Goal: Task Accomplishment & Management: Use online tool/utility

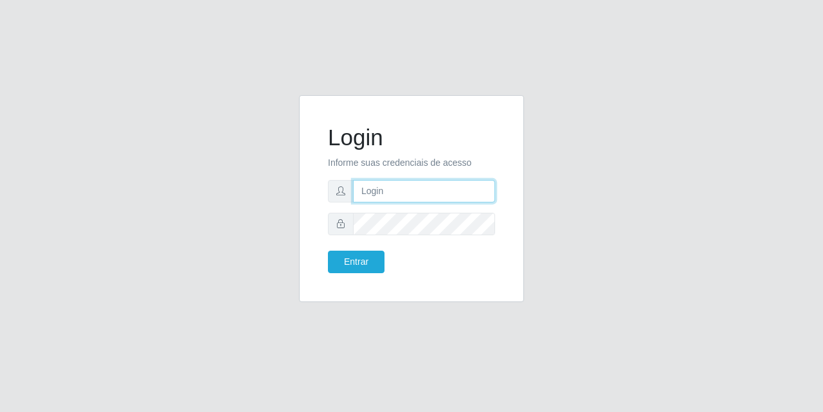
click at [415, 199] on input "text" at bounding box center [424, 191] width 142 height 23
type input "[EMAIL_ADDRESS][DOMAIN_NAME]"
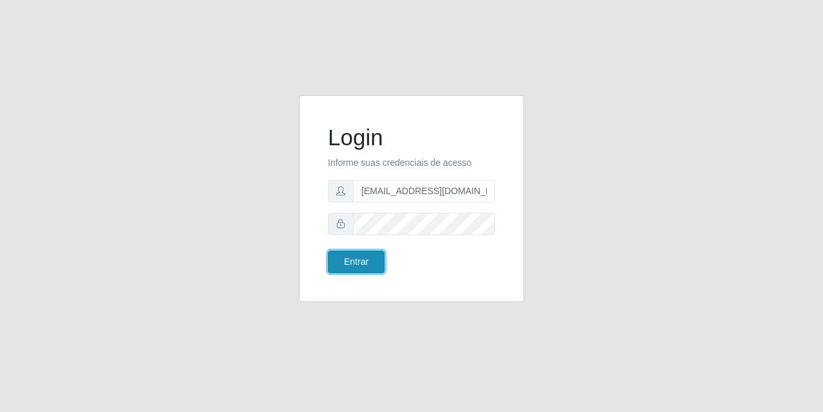
click at [352, 258] on button "Entrar" at bounding box center [356, 262] width 57 height 23
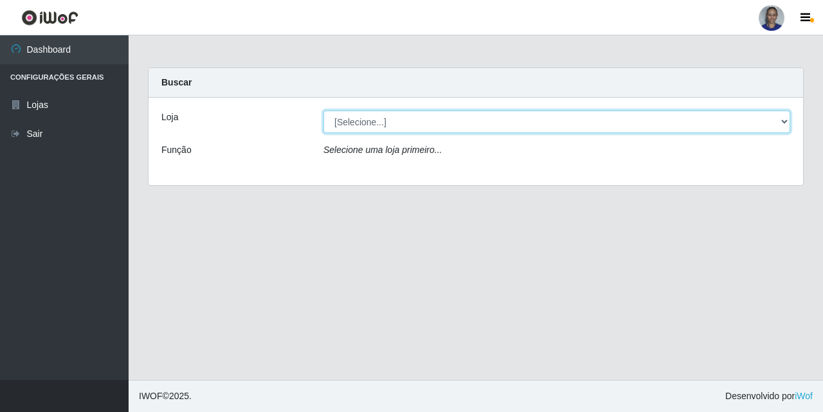
click at [783, 122] on select "[Selecione...] Supermercado [GEOGRAPHIC_DATA]" at bounding box center [557, 122] width 467 height 23
select select "165"
click at [324, 111] on select "[Selecione...] Supermercado [GEOGRAPHIC_DATA]" at bounding box center [557, 122] width 467 height 23
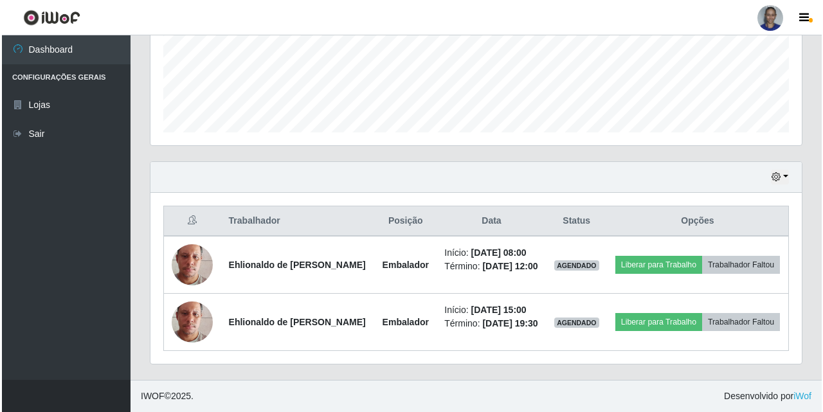
scroll to position [267, 652]
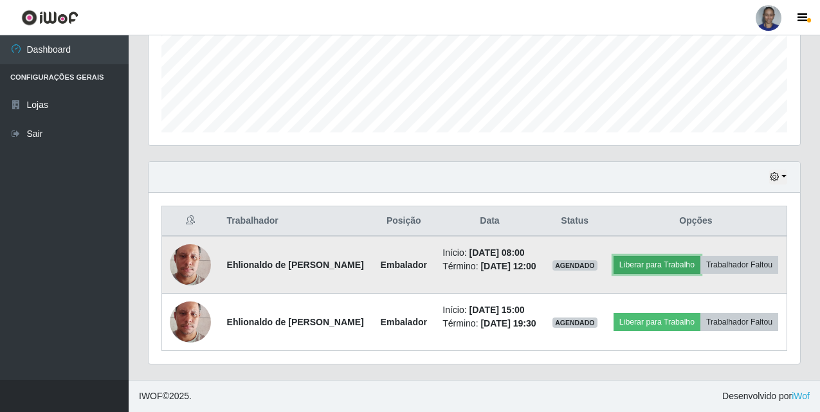
click at [671, 270] on button "Liberar para Trabalho" at bounding box center [657, 265] width 87 height 18
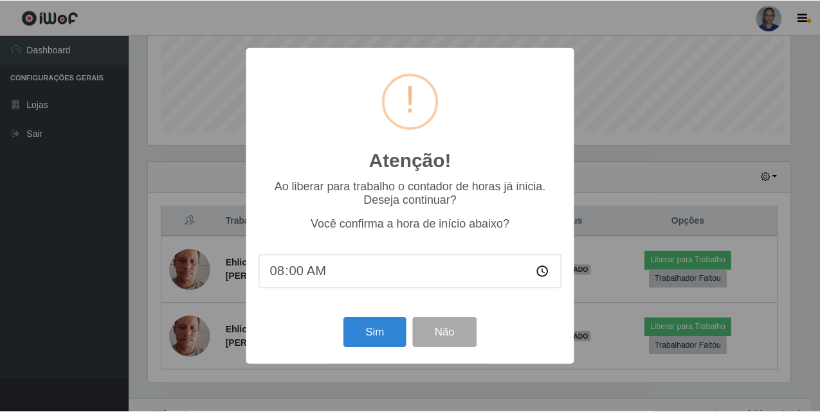
scroll to position [267, 645]
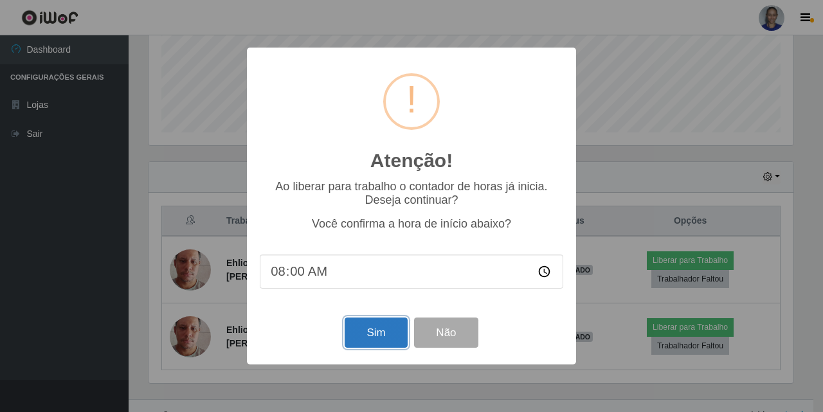
click at [387, 323] on button "Sim" at bounding box center [376, 333] width 62 height 30
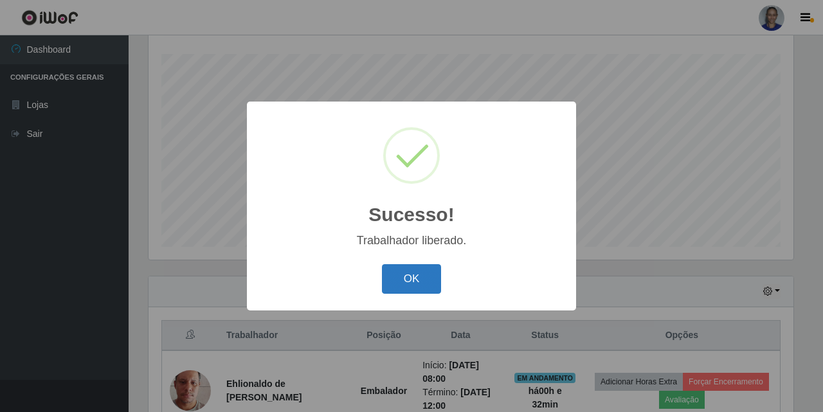
click at [397, 271] on button "OK" at bounding box center [412, 279] width 60 height 30
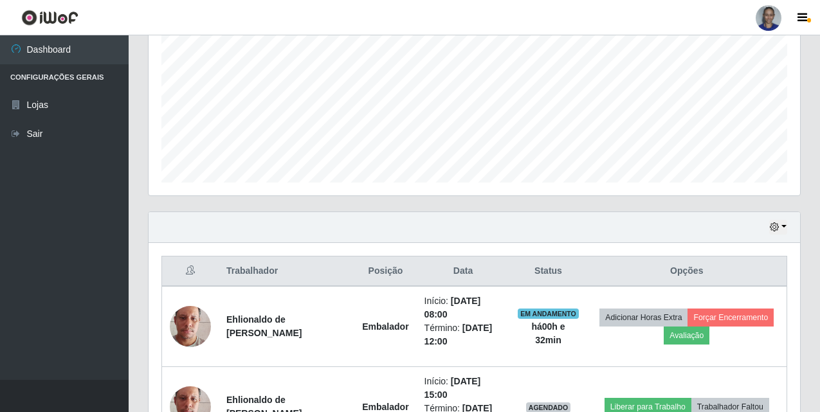
scroll to position [374, 0]
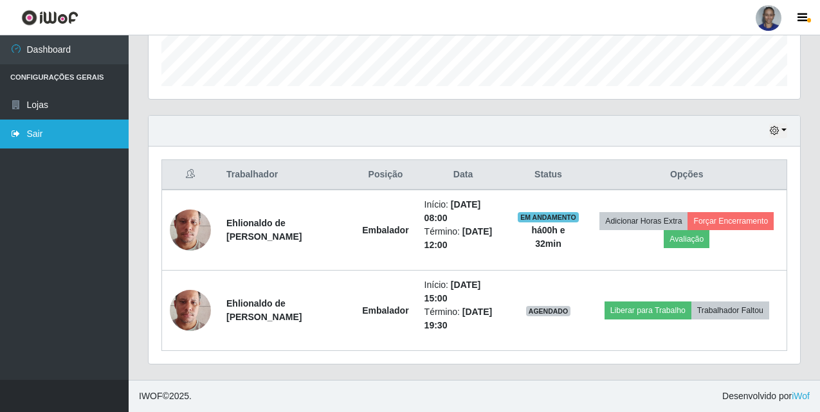
click at [59, 135] on link "Sair" at bounding box center [64, 134] width 129 height 29
